Goal: Information Seeking & Learning: Learn about a topic

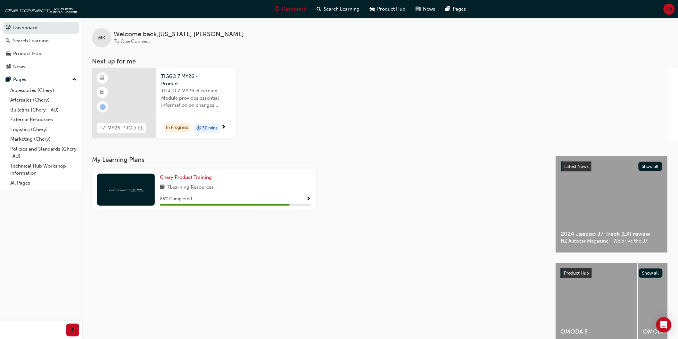
click at [123, 103] on div at bounding box center [124, 103] width 64 height 70
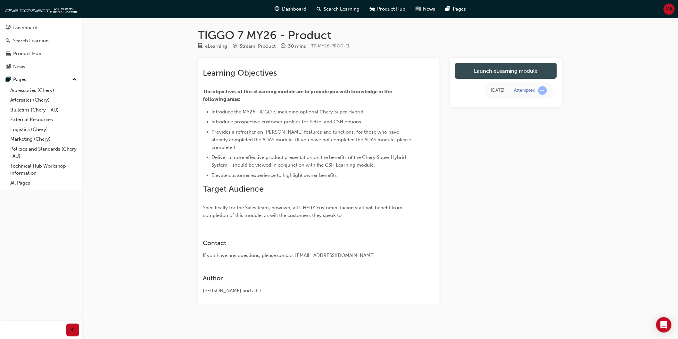
click at [487, 69] on link "Launch eLearning module" at bounding box center [506, 71] width 102 height 16
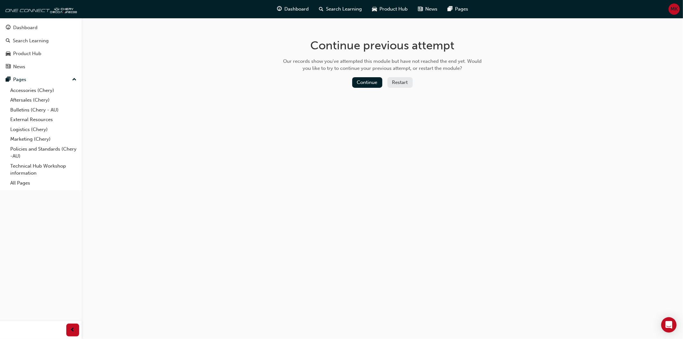
click at [389, 80] on button "Restart" at bounding box center [399, 82] width 25 height 11
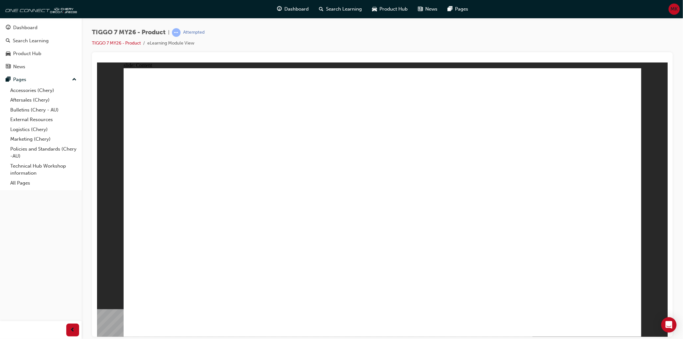
drag, startPoint x: 340, startPoint y: 173, endPoint x: 305, endPoint y: 172, distance: 34.9
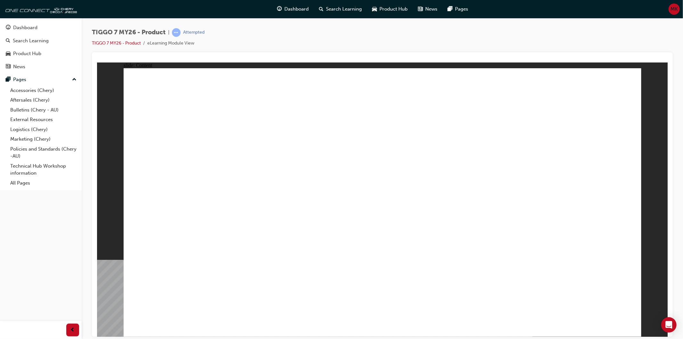
drag, startPoint x: 300, startPoint y: 172, endPoint x: 257, endPoint y: 223, distance: 67.2
drag, startPoint x: 248, startPoint y: 247, endPoint x: 187, endPoint y: 246, distance: 61.8
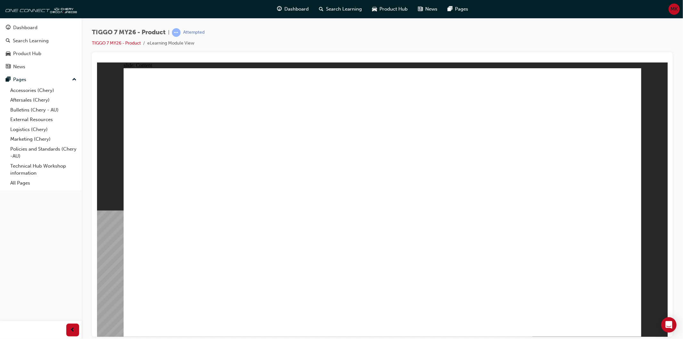
drag, startPoint x: 631, startPoint y: 87, endPoint x: 627, endPoint y: 79, distance: 8.6
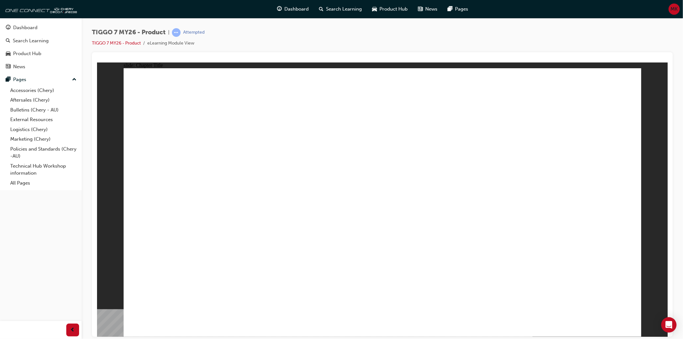
drag, startPoint x: 390, startPoint y: 247, endPoint x: 482, endPoint y: 246, distance: 91.6
